Goal: Communication & Community: Share content

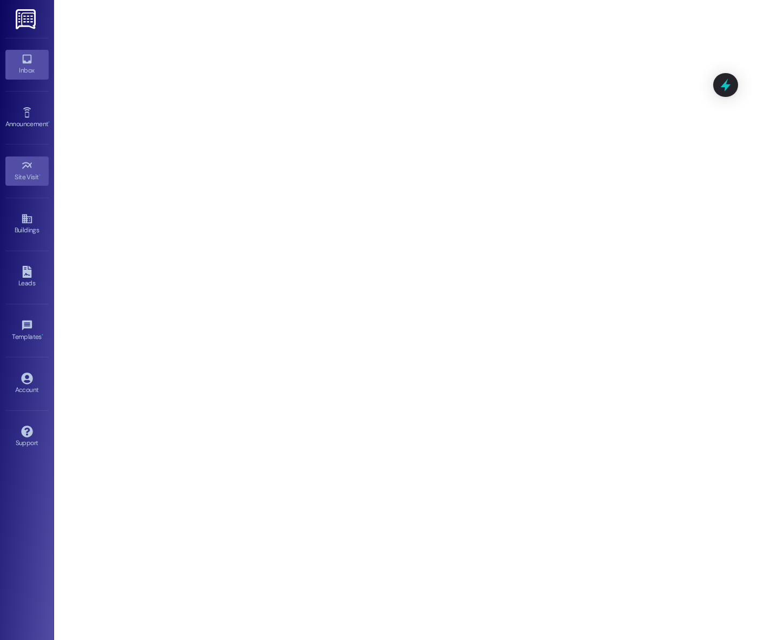
click at [22, 50] on link "Inbox" at bounding box center [26, 64] width 43 height 29
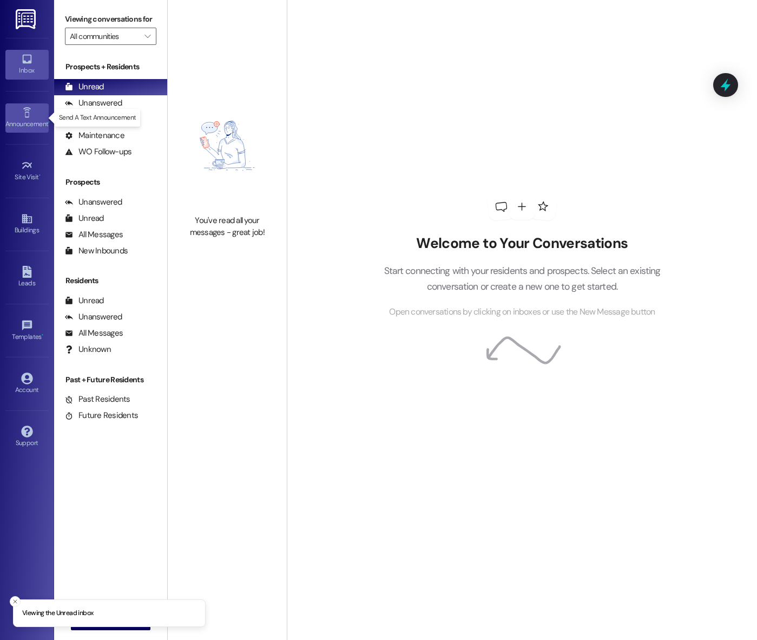
click at [32, 120] on div "Announcement •" at bounding box center [27, 124] width 54 height 11
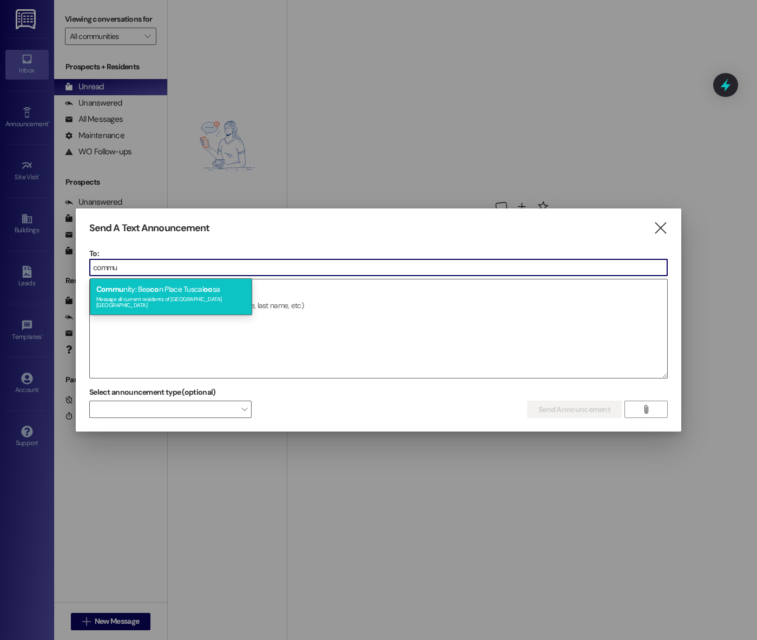
type input "commu"
click at [181, 294] on div "Message all current residents of [GEOGRAPHIC_DATA] [GEOGRAPHIC_DATA]" at bounding box center [170, 300] width 149 height 15
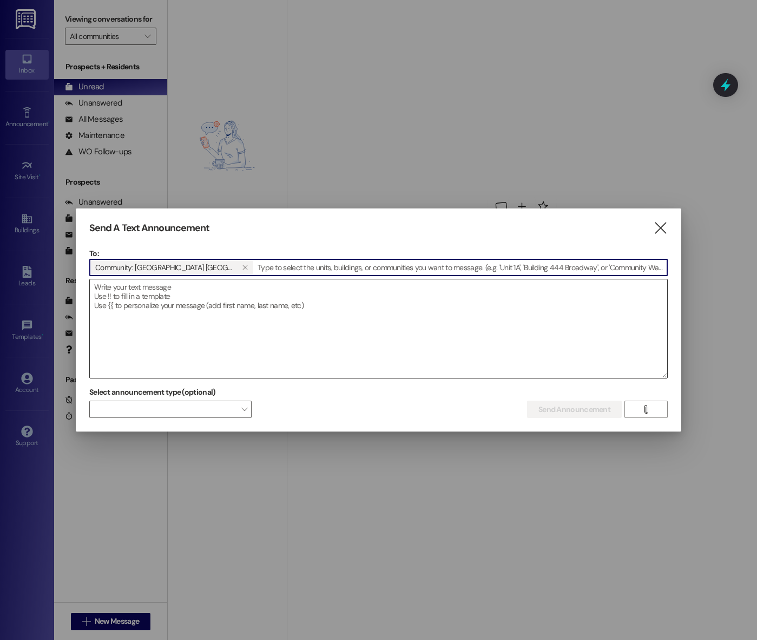
click at [344, 308] on textarea at bounding box center [378, 328] width 577 height 98
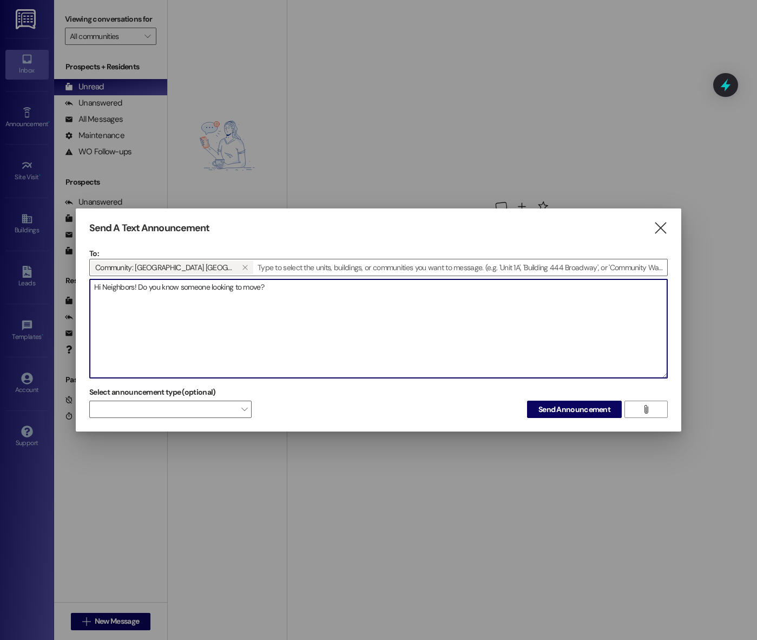
paste textarea "If you refer someone to live here, you can get a $200 Resident Referral Credit!…"
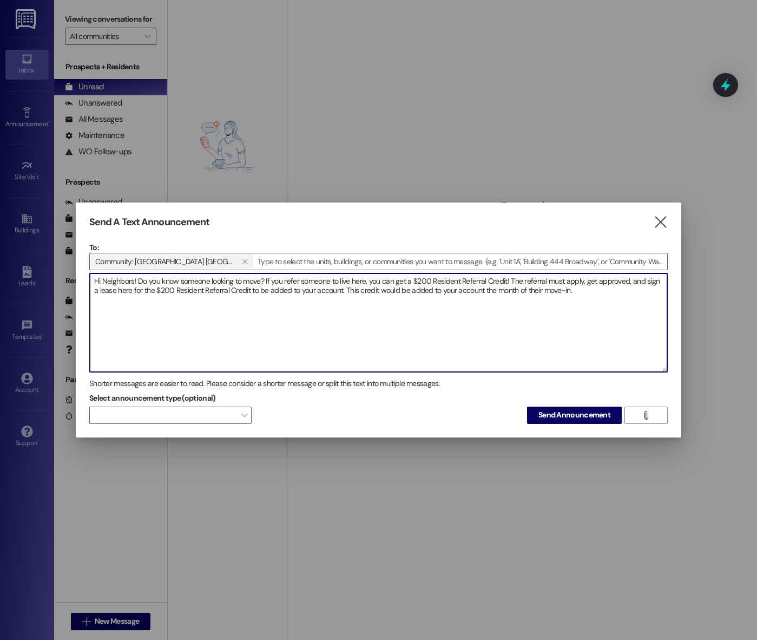
click at [598, 293] on textarea "Hi Neighbors! Do you know someone looking to move? If you refer someone to live…" at bounding box center [378, 322] width 577 height 98
click at [338, 289] on textarea "Hi Neighbors! Do you know someone looking to move? If you refer someone to live…" at bounding box center [378, 322] width 577 height 98
click at [617, 290] on textarea "Hi Neighbors! Do you know someone looking to move? If you refer someone to live…" at bounding box center [378, 322] width 577 height 98
click at [508, 279] on textarea "Hi Neighbors! Do you know someone looking to move? If you refer someone to live…" at bounding box center [378, 322] width 577 height 98
click at [626, 304] on textarea "Hi Neighbors! Do you know someone looking to move? If you refer someone to live…" at bounding box center [378, 322] width 577 height 98
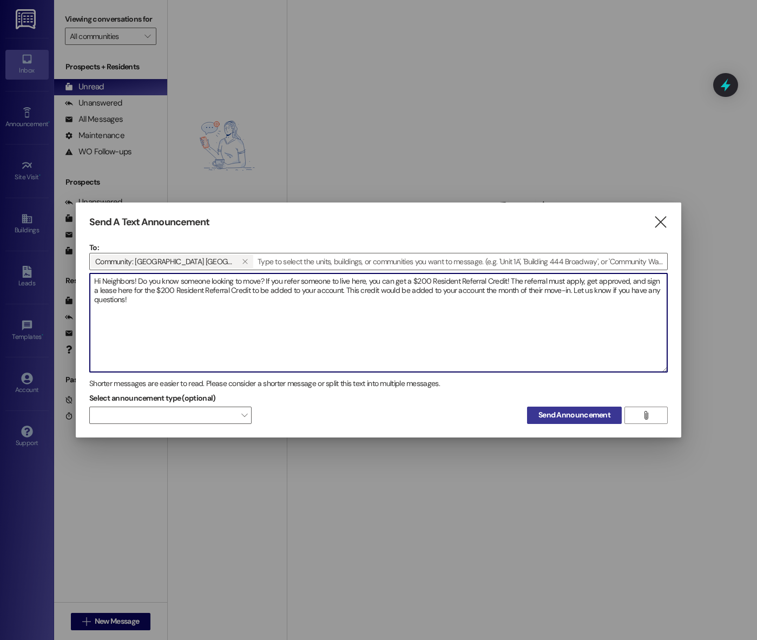
type textarea "Hi Neighbors! Do you know someone looking to move? If you refer someone to live…"
click at [553, 417] on span "Send Announcement" at bounding box center [574, 414] width 72 height 11
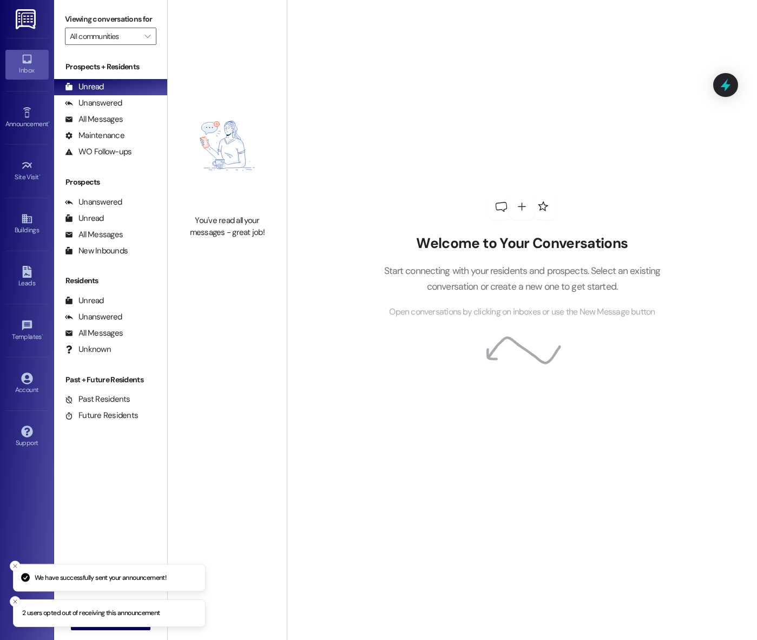
click at [157, 604] on li "2 users opted out of receiving this announcement" at bounding box center [109, 613] width 193 height 28
click at [17, 563] on icon "Close toast" at bounding box center [15, 565] width 6 height 6
